Goal: Task Accomplishment & Management: Manage account settings

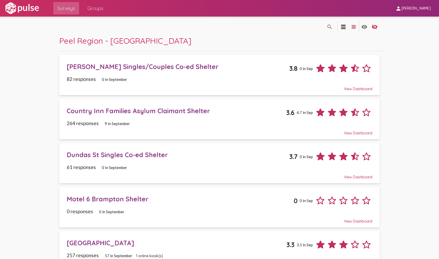
click at [189, 65] on div "[PERSON_NAME] Singles/Couples Co-ed Shelter" at bounding box center [178, 67] width 223 height 8
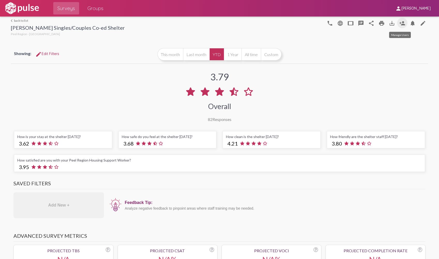
click at [400, 24] on mat-icon "person_add" at bounding box center [402, 23] width 6 height 6
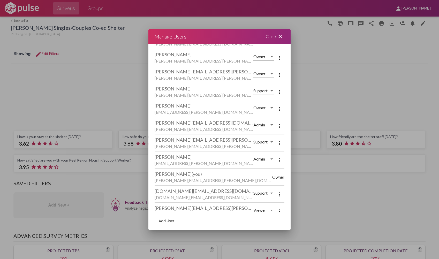
scroll to position [156, 0]
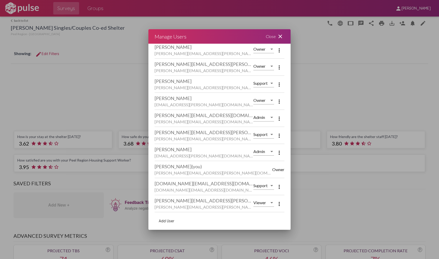
click at [174, 221] on span "Add User" at bounding box center [167, 221] width 16 height 5
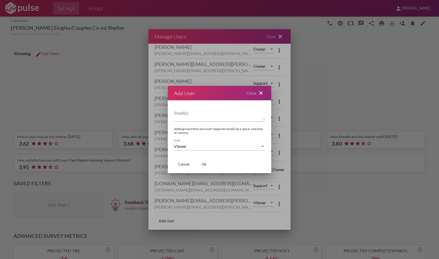
click at [191, 119] on textarea "Email(s)" at bounding box center [219, 115] width 91 height 10
paste textarea "[PERSON_NAME][EMAIL_ADDRESS][PERSON_NAME][DOMAIN_NAME]"
type textarea "[PERSON_NAME][EMAIL_ADDRESS][PERSON_NAME][DOMAIN_NAME]"
click at [204, 148] on div "Viewer" at bounding box center [217, 146] width 86 height 5
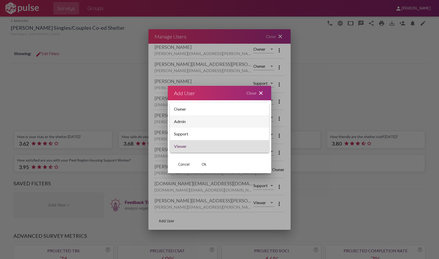
click at [200, 119] on span "Admin" at bounding box center [219, 121] width 91 height 12
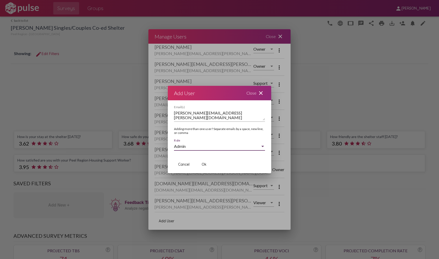
click at [207, 164] on button "Ok" at bounding box center [204, 164] width 17 height 9
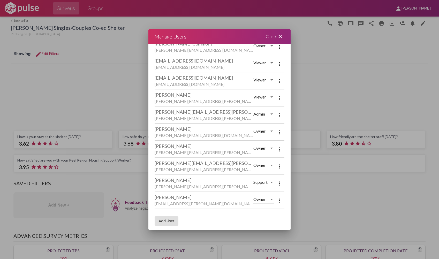
scroll to position [70, 0]
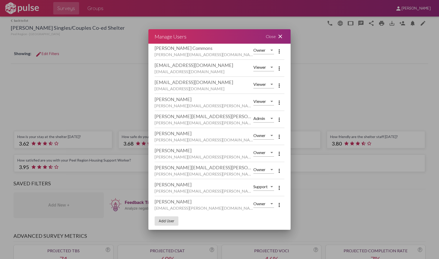
click at [274, 35] on div "Close close" at bounding box center [275, 36] width 31 height 14
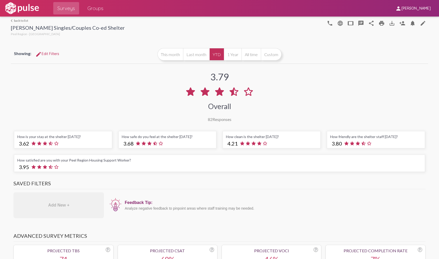
click at [20, 21] on link "arrow_back_ios back to list" at bounding box center [68, 21] width 114 height 4
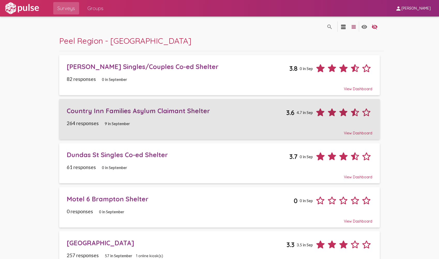
click at [187, 114] on div "Country Inn Families Asylum Claimant Shelter" at bounding box center [177, 111] width 220 height 8
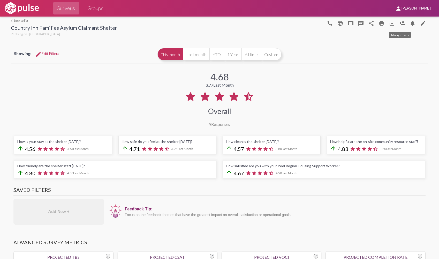
click at [402, 24] on mat-icon "person_add" at bounding box center [402, 23] width 6 height 6
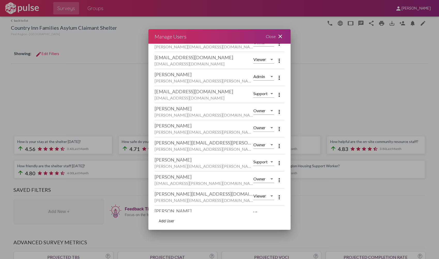
scroll to position [139, 0]
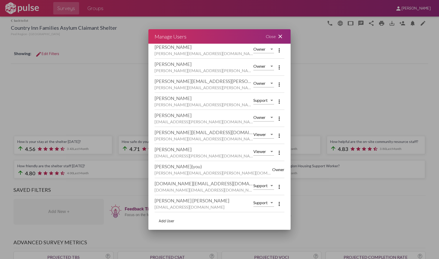
click at [173, 224] on button "Add User" at bounding box center [167, 220] width 24 height 9
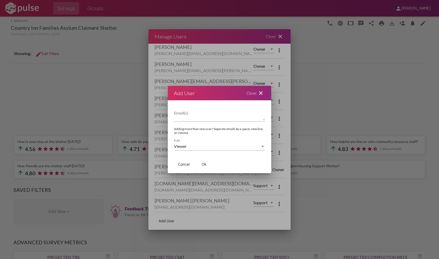
click at [231, 108] on div "Email(s)" at bounding box center [219, 113] width 91 height 16
click at [227, 113] on textarea "Email(s)" at bounding box center [219, 115] width 91 height 10
paste textarea "[PERSON_NAME][EMAIL_ADDRESS][PERSON_NAME][DOMAIN_NAME]"
type textarea "[PERSON_NAME][EMAIL_ADDRESS][PERSON_NAME][DOMAIN_NAME]"
drag, startPoint x: 225, startPoint y: 91, endPoint x: 199, endPoint y: 93, distance: 25.4
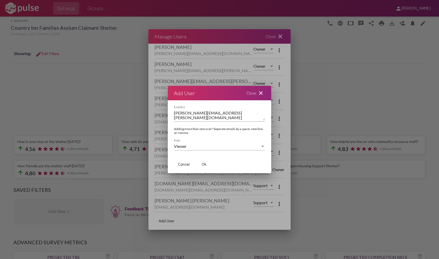
click at [153, 81] on div "Manage Users Close close What do different roles do? Owner can manage anyones r…" at bounding box center [219, 129] width 439 height 259
click at [203, 162] on span "Ok" at bounding box center [204, 164] width 5 height 5
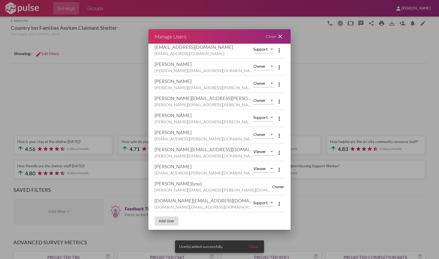
drag, startPoint x: 269, startPoint y: 35, endPoint x: 212, endPoint y: 35, distance: 57.4
click at [267, 36] on div "Close close" at bounding box center [275, 36] width 31 height 14
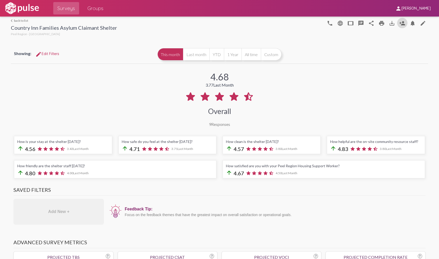
click at [16, 19] on link "arrow_back_ios back to list" at bounding box center [64, 21] width 106 height 4
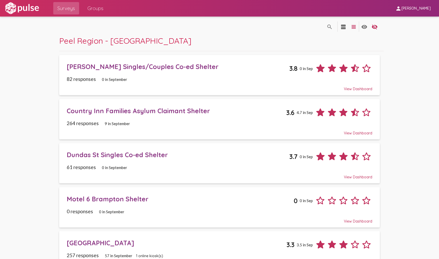
click at [154, 156] on div "Dundas St Singles Co-ed Shelter" at bounding box center [178, 155] width 223 height 8
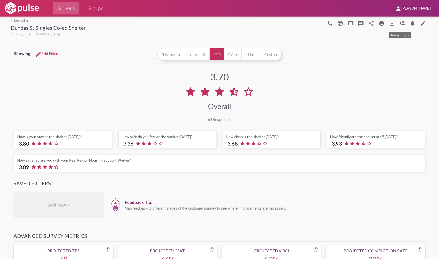
click at [401, 24] on mat-icon "person_add" at bounding box center [402, 23] width 6 height 6
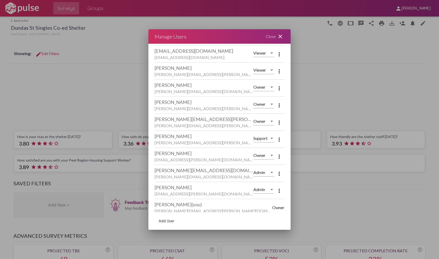
scroll to position [139, 0]
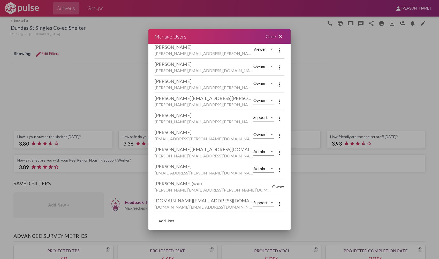
click at [170, 223] on span "Add User" at bounding box center [167, 221] width 16 height 5
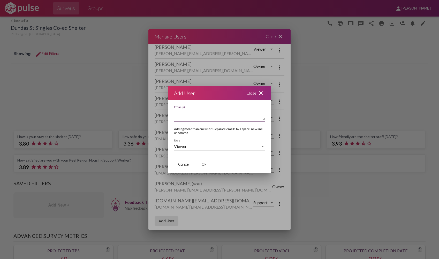
paste textarea "[PERSON_NAME][EMAIL_ADDRESS][PERSON_NAME][DOMAIN_NAME]"
type textarea "[PERSON_NAME][EMAIL_ADDRESS][PERSON_NAME][DOMAIN_NAME]"
click at [205, 144] on div "Viewer" at bounding box center [217, 146] width 86 height 5
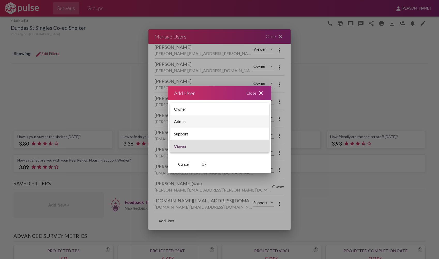
click at [204, 126] on span "Admin" at bounding box center [219, 121] width 91 height 12
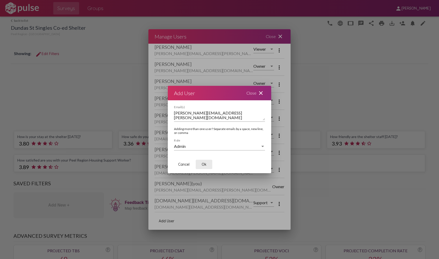
click at [204, 166] on span "Ok" at bounding box center [204, 164] width 5 height 5
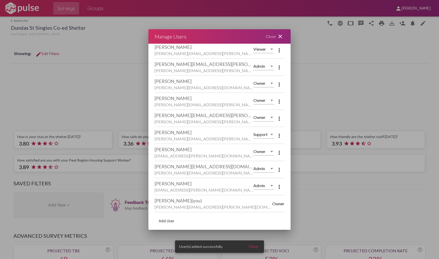
drag, startPoint x: 284, startPoint y: 38, endPoint x: 125, endPoint y: 42, distance: 159.3
click at [284, 38] on div "Close close" at bounding box center [275, 36] width 31 height 14
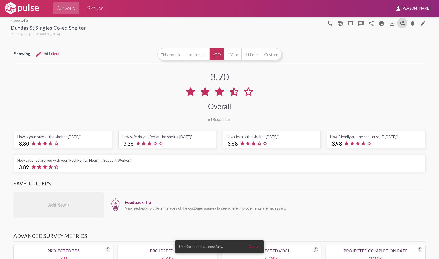
click at [22, 23] on div "arrow_back_ios back to list Dundas St Singles Co-ed Shelter [GEOGRAPHIC_DATA] -…" at bounding box center [48, 28] width 75 height 19
click at [23, 21] on link "arrow_back_ios back to list" at bounding box center [48, 21] width 75 height 4
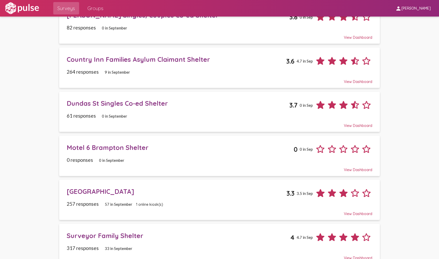
scroll to position [52, 0]
click at [139, 147] on div "Motel 6 Brampton Shelter" at bounding box center [180, 147] width 227 height 8
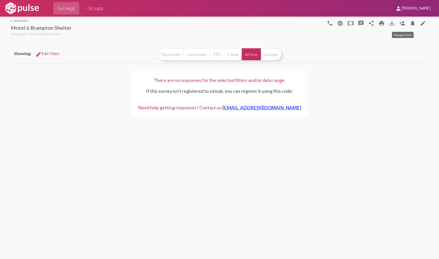
click at [402, 22] on mat-icon "person_add" at bounding box center [402, 23] width 6 height 6
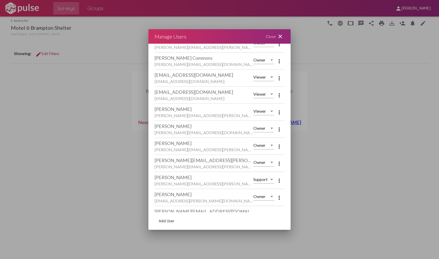
scroll to position [105, 0]
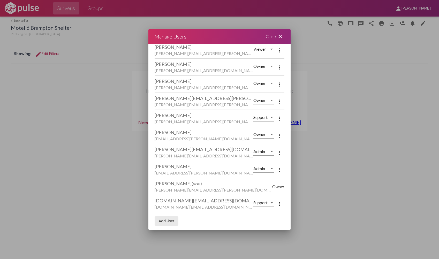
click at [173, 219] on span "Add User" at bounding box center [167, 221] width 16 height 5
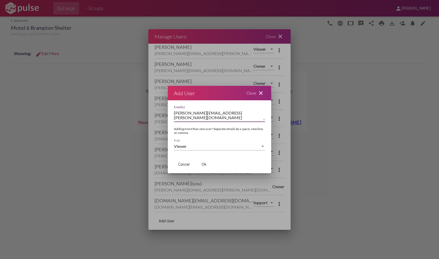
type textarea "[PERSON_NAME][EMAIL_ADDRESS][PERSON_NAME][DOMAIN_NAME]"
click at [215, 146] on div "Viewer" at bounding box center [217, 146] width 86 height 5
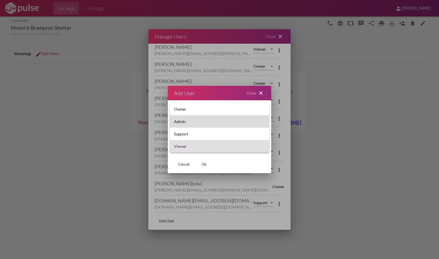
click at [209, 122] on span "Admin" at bounding box center [219, 121] width 91 height 12
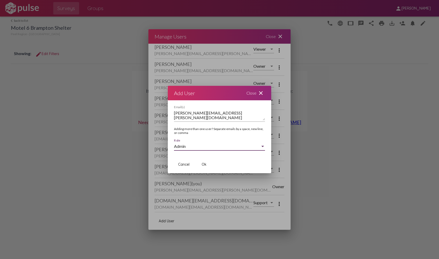
click at [207, 165] on button "Ok" at bounding box center [204, 164] width 17 height 9
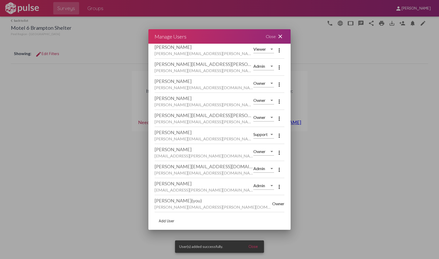
drag, startPoint x: 272, startPoint y: 35, endPoint x: 138, endPoint y: 26, distance: 134.2
click at [272, 35] on div "Close close" at bounding box center [275, 36] width 31 height 14
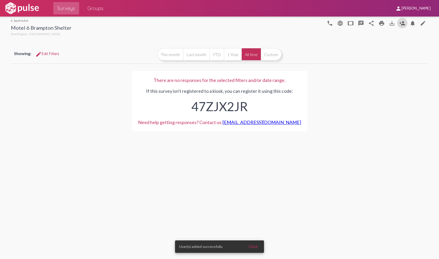
click at [29, 21] on link "arrow_back_ios back to list" at bounding box center [41, 21] width 61 height 4
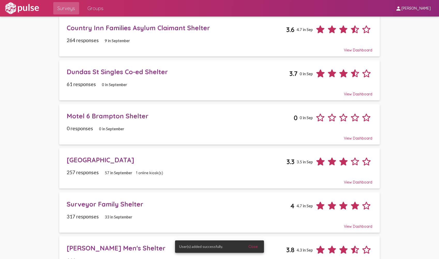
scroll to position [103, 0]
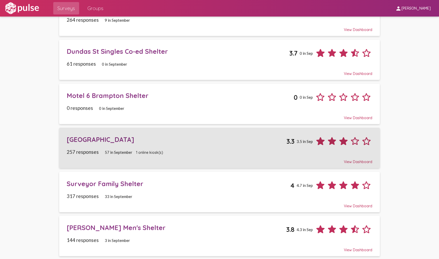
click at [212, 141] on div "[GEOGRAPHIC_DATA]" at bounding box center [177, 139] width 220 height 8
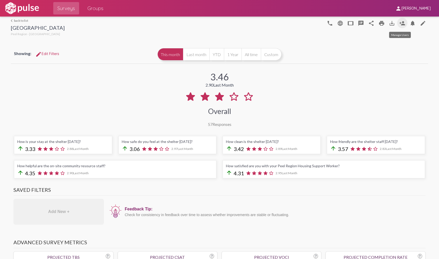
click at [400, 24] on mat-icon "person_add" at bounding box center [402, 23] width 6 height 6
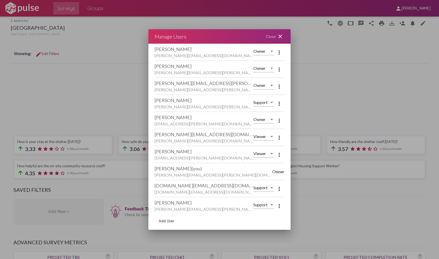
scroll to position [139, 0]
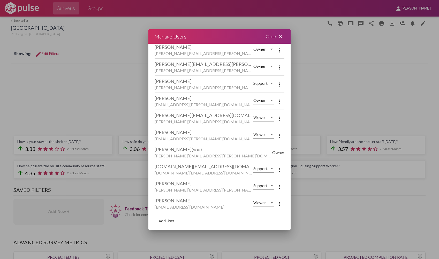
click at [173, 217] on button "Add User" at bounding box center [167, 220] width 24 height 9
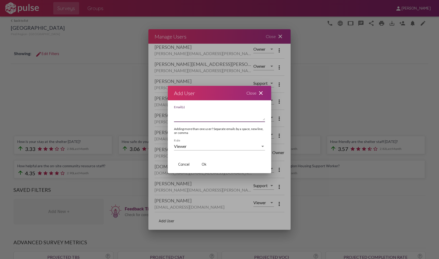
paste textarea "[PERSON_NAME][EMAIL_ADDRESS][PERSON_NAME][DOMAIN_NAME]"
type textarea "[PERSON_NAME][EMAIL_ADDRESS][PERSON_NAME][DOMAIN_NAME]"
click at [202, 163] on span "Ok" at bounding box center [204, 164] width 5 height 5
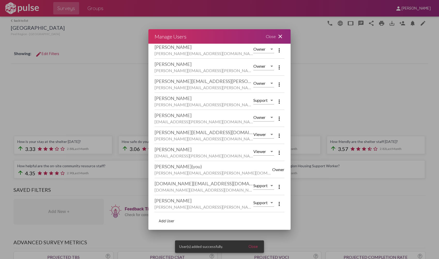
click at [273, 37] on div "Close close" at bounding box center [275, 36] width 31 height 14
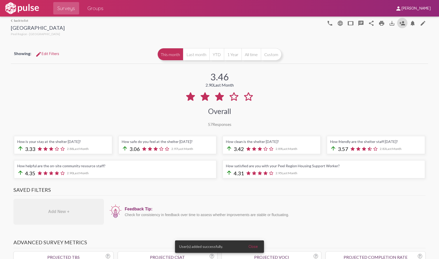
click at [18, 20] on link "arrow_back_ios back to list" at bounding box center [38, 21] width 54 height 4
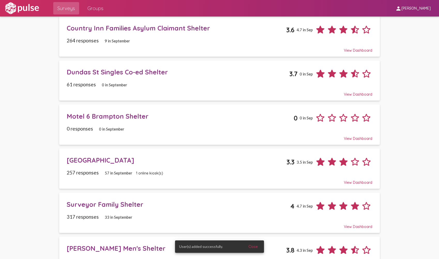
scroll to position [105, 0]
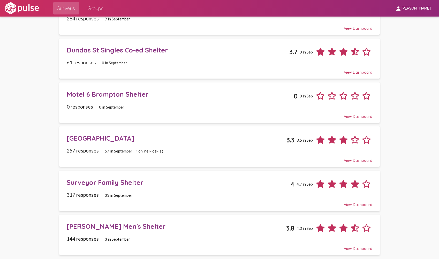
click at [143, 186] on div "Surveyor Family Shelter" at bounding box center [179, 182] width 224 height 8
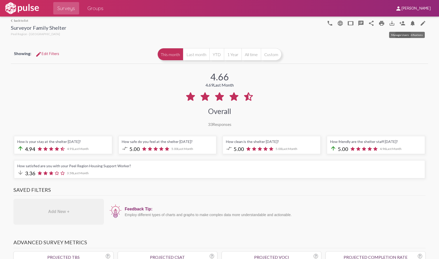
click at [399, 24] on mat-icon "person_add" at bounding box center [402, 23] width 6 height 6
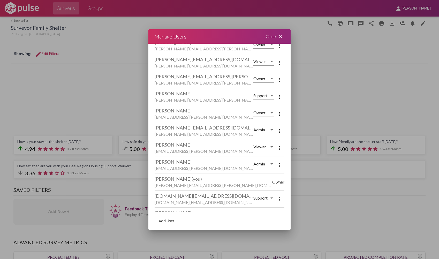
scroll to position [156, 0]
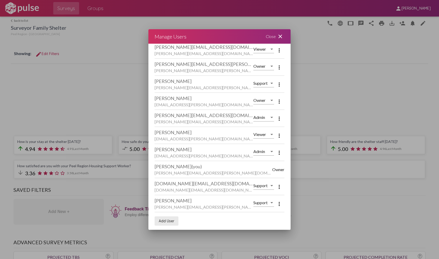
click at [170, 220] on span "Add User" at bounding box center [167, 221] width 16 height 5
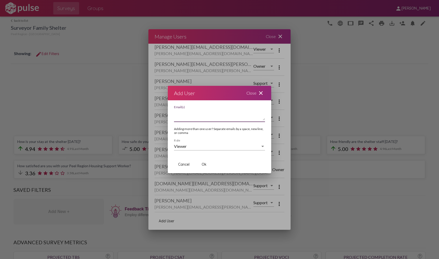
paste textarea "[PERSON_NAME][EMAIL_ADDRESS][PERSON_NAME][DOMAIN_NAME]"
type textarea "[PERSON_NAME][EMAIL_ADDRESS][PERSON_NAME][DOMAIN_NAME]"
click at [211, 147] on div "Viewer" at bounding box center [217, 146] width 86 height 5
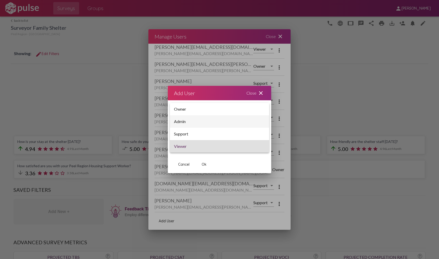
click at [209, 121] on span "Admin" at bounding box center [219, 121] width 91 height 12
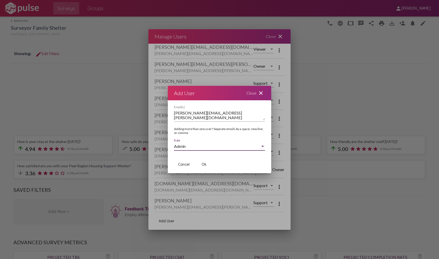
click at [203, 164] on span "Ok" at bounding box center [204, 164] width 5 height 5
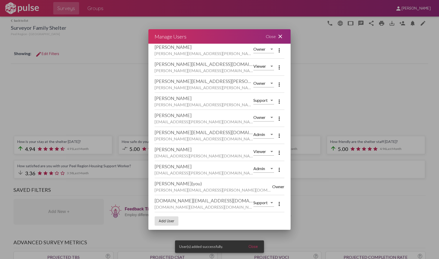
click at [272, 36] on div "Close close" at bounding box center [275, 36] width 31 height 14
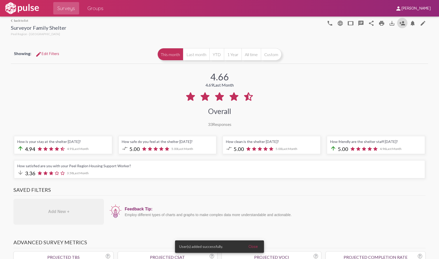
click at [17, 21] on link "arrow_back_ios back to list" at bounding box center [39, 21] width 56 height 4
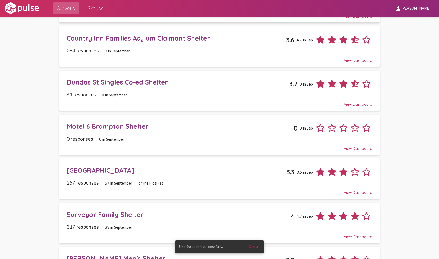
scroll to position [105, 0]
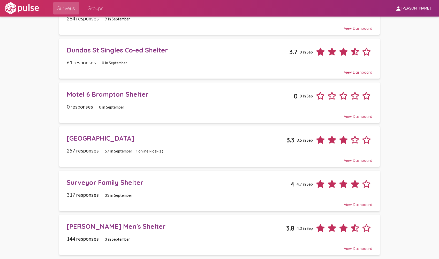
click at [139, 222] on div "[PERSON_NAME] Men's Shelter 3.8 4.3 in Sep" at bounding box center [219, 226] width 305 height 16
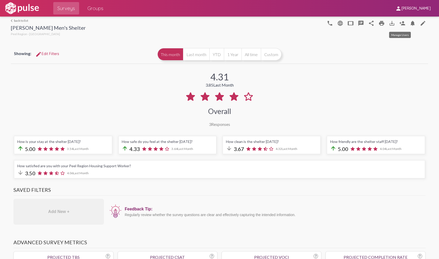
click at [401, 24] on mat-icon "person_add" at bounding box center [402, 23] width 6 height 6
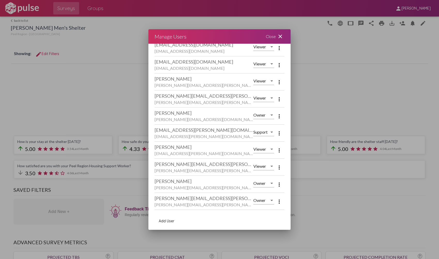
scroll to position [78, 0]
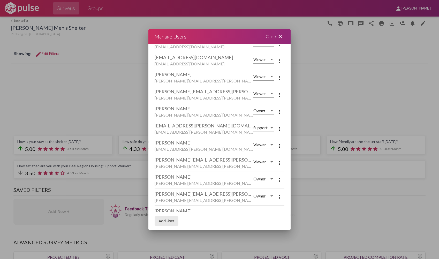
click at [175, 222] on button "Add User" at bounding box center [167, 220] width 24 height 9
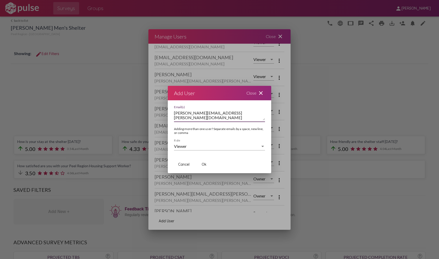
type textarea "[PERSON_NAME][EMAIL_ADDRESS][PERSON_NAME][DOMAIN_NAME]"
click at [247, 145] on div "Viewer" at bounding box center [217, 146] width 86 height 5
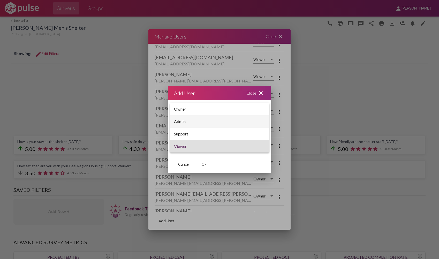
click at [239, 125] on span "Admin" at bounding box center [219, 121] width 91 height 12
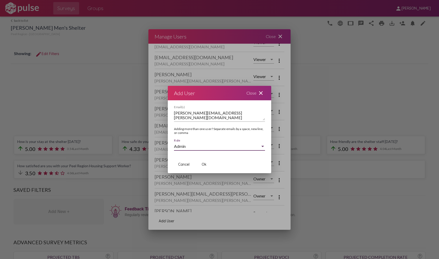
click at [206, 165] on span "Ok" at bounding box center [204, 164] width 5 height 5
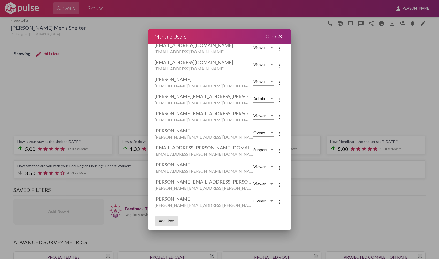
scroll to position [26, 0]
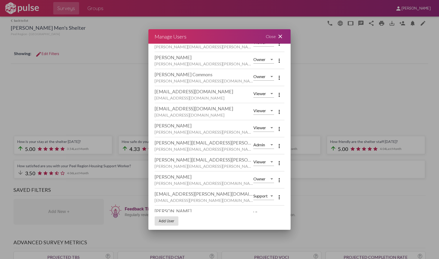
drag, startPoint x: 274, startPoint y: 37, endPoint x: 220, endPoint y: 42, distance: 54.3
click at [274, 37] on div "Close close" at bounding box center [275, 36] width 31 height 14
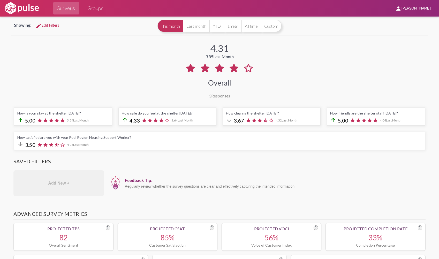
scroll to position [0, 0]
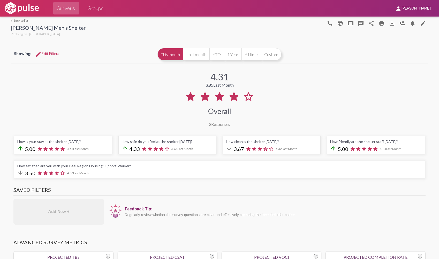
drag, startPoint x: 22, startPoint y: 28, endPoint x: 18, endPoint y: 21, distance: 9.0
click at [18, 21] on link "arrow_back_ios back to list" at bounding box center [48, 21] width 75 height 4
